Goal: Find specific page/section: Find specific page/section

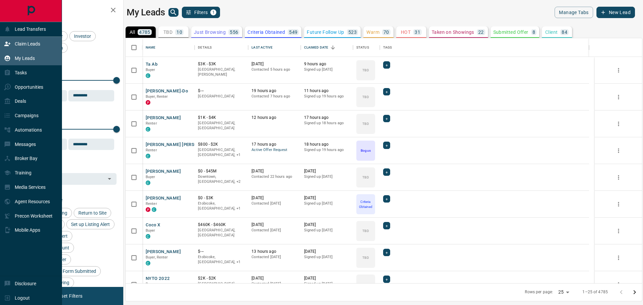
click at [18, 43] on p "Claim Leads" at bounding box center [27, 43] width 25 height 5
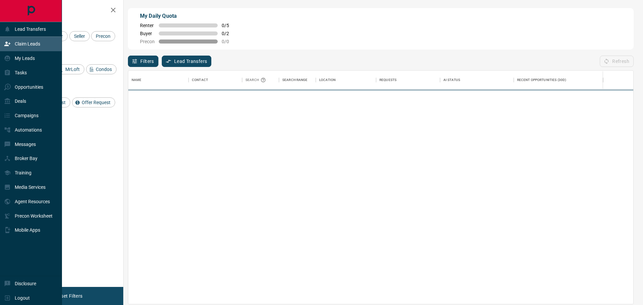
scroll to position [228, 499]
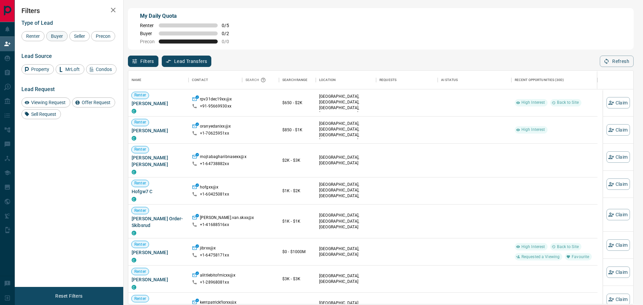
click at [62, 37] on span "Buyer" at bounding box center [57, 35] width 17 height 5
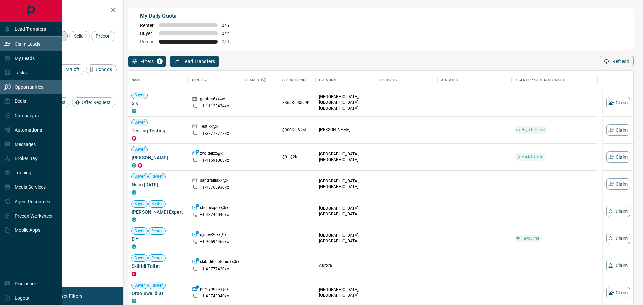
click at [32, 87] on p "Opportunities" at bounding box center [29, 86] width 28 height 5
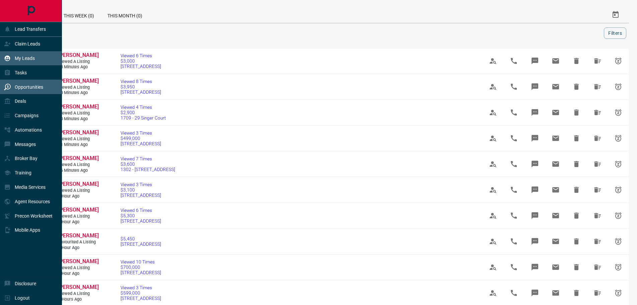
click at [22, 55] on div "My Leads" at bounding box center [19, 58] width 31 height 11
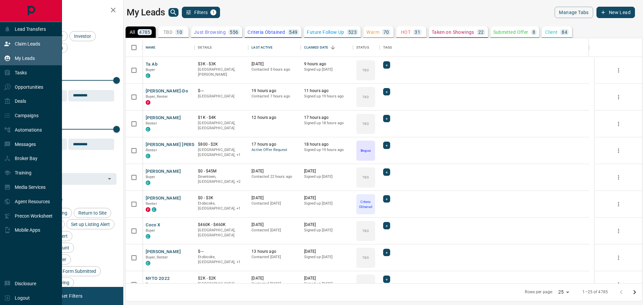
scroll to position [239, 511]
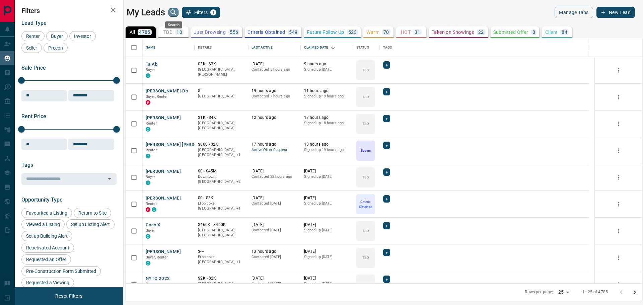
click at [171, 11] on icon "search button" at bounding box center [173, 12] width 6 height 6
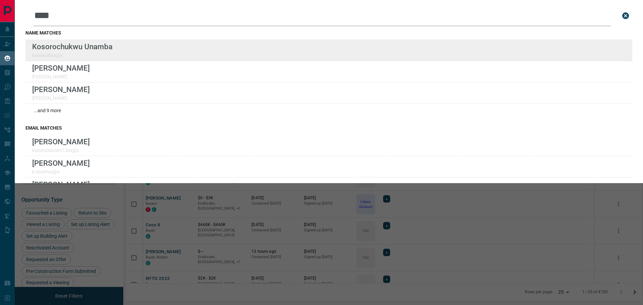
type input "****"
